Goal: Navigation & Orientation: Find specific page/section

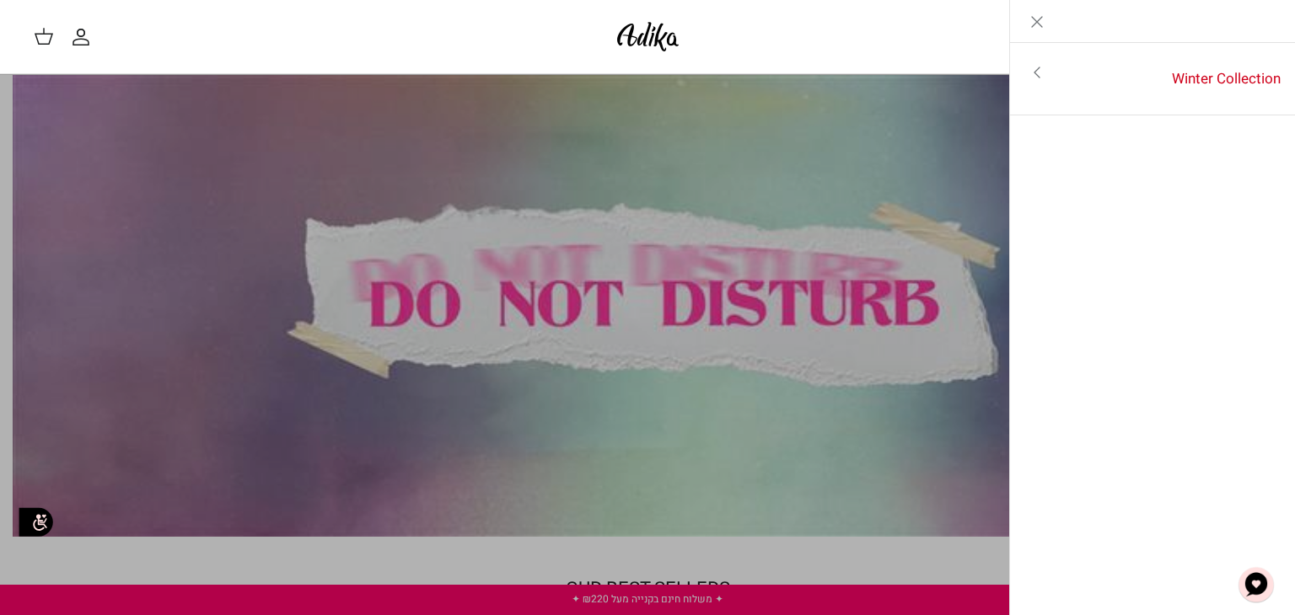
click at [1042, 83] on link "Toggle menu" at bounding box center [1037, 72] width 54 height 39
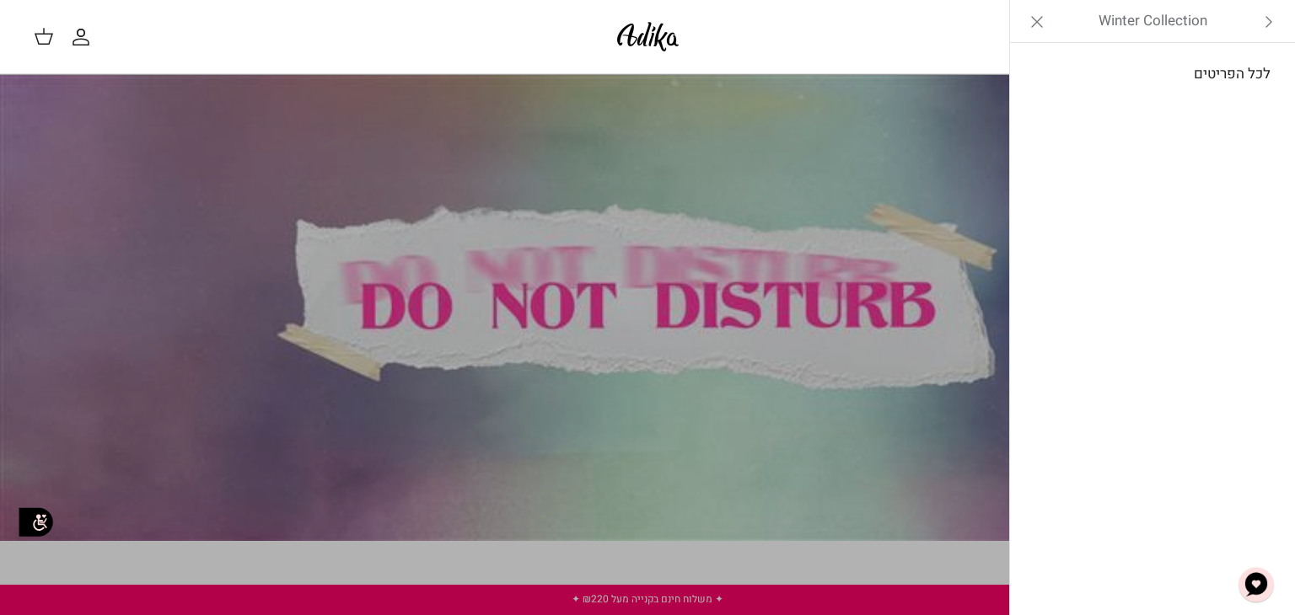
click at [1046, 82] on link "לכל הפריטים" at bounding box center [1152, 74] width 269 height 42
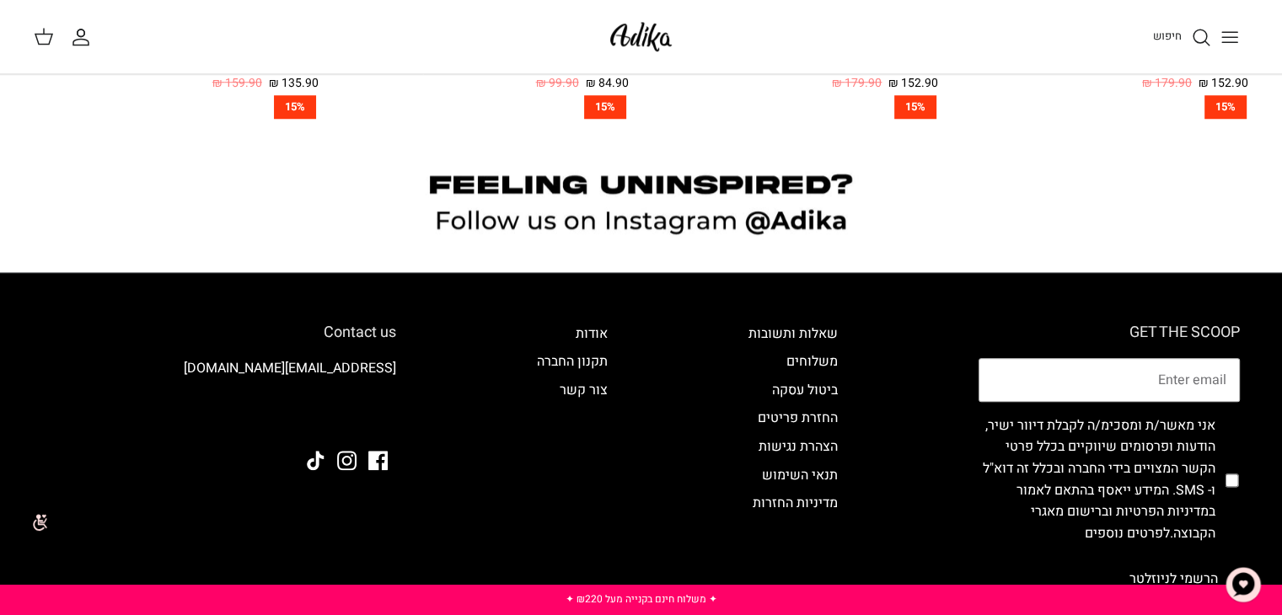
scroll to position [1662, 0]
